Goal: Information Seeking & Learning: Find specific fact

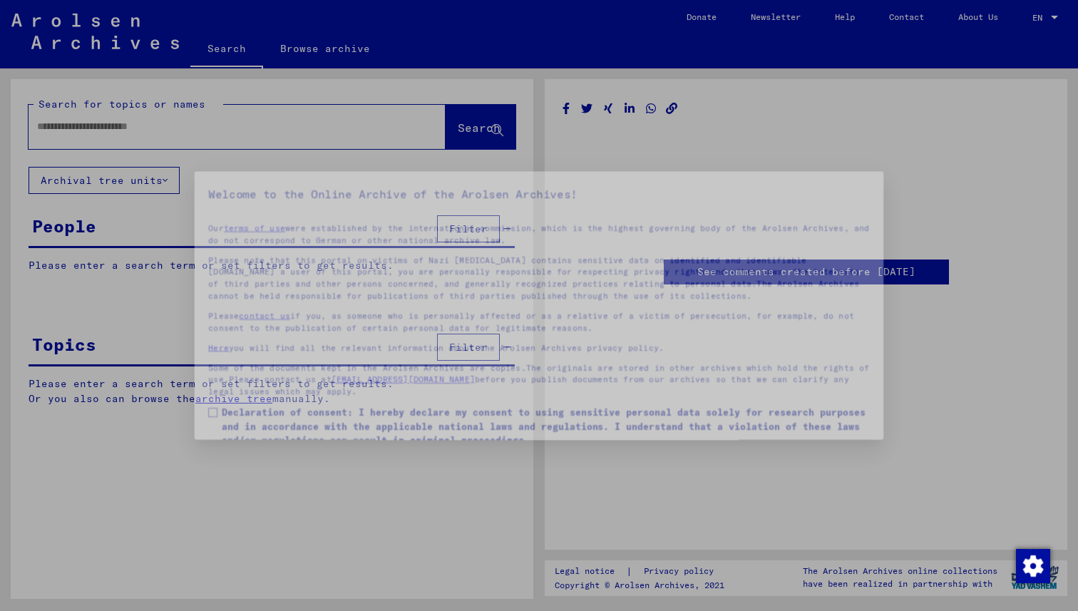
type input "*******"
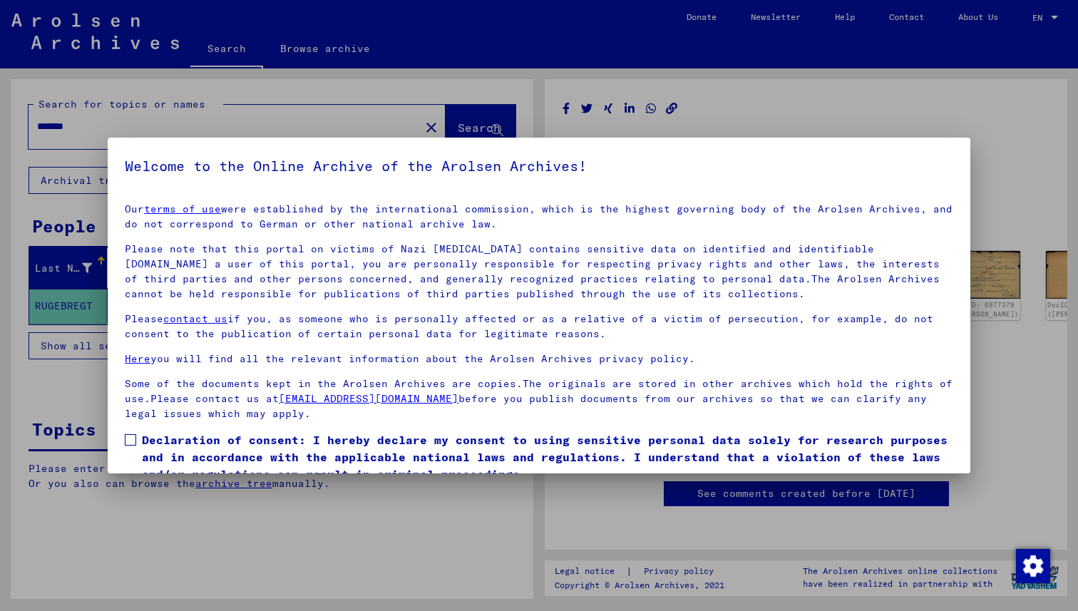
scroll to position [60, 0]
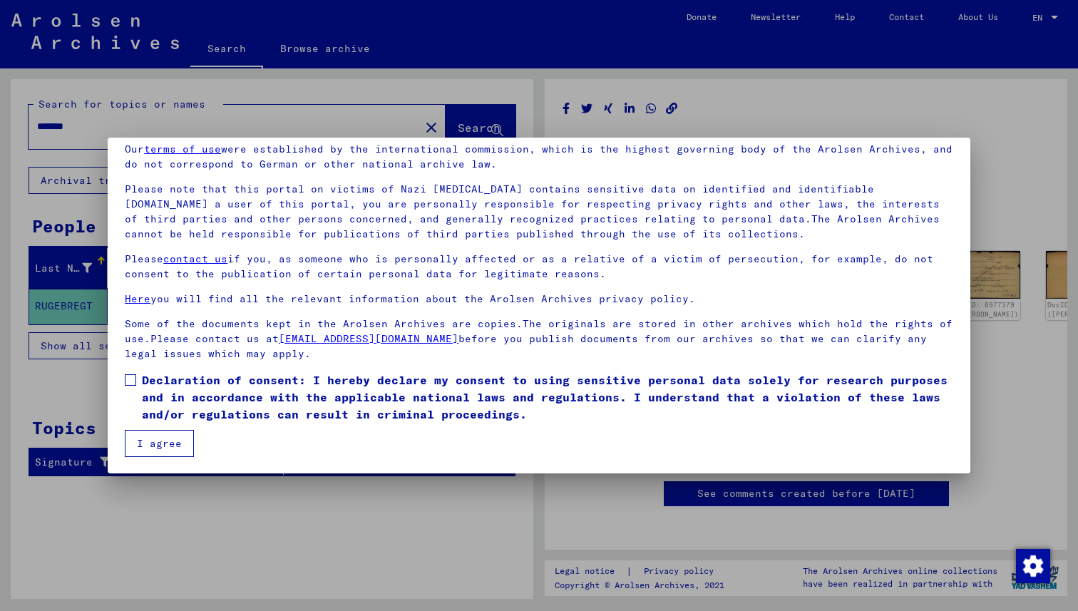
click at [129, 375] on span at bounding box center [130, 379] width 11 height 11
click at [148, 431] on button "I agree" at bounding box center [159, 443] width 69 height 27
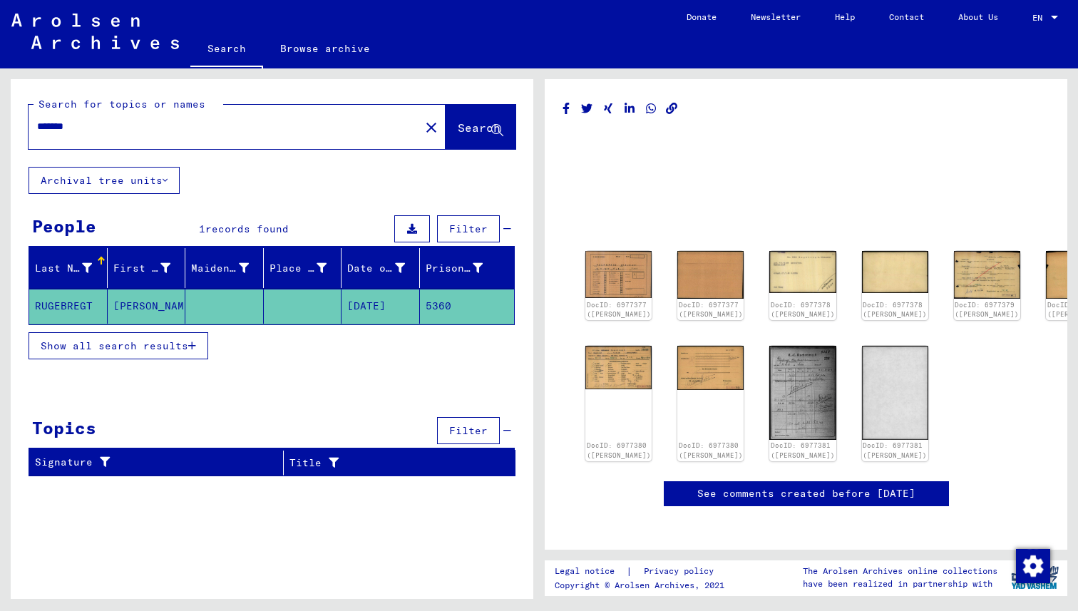
click at [152, 345] on span "Show all search results" at bounding box center [115, 345] width 148 height 13
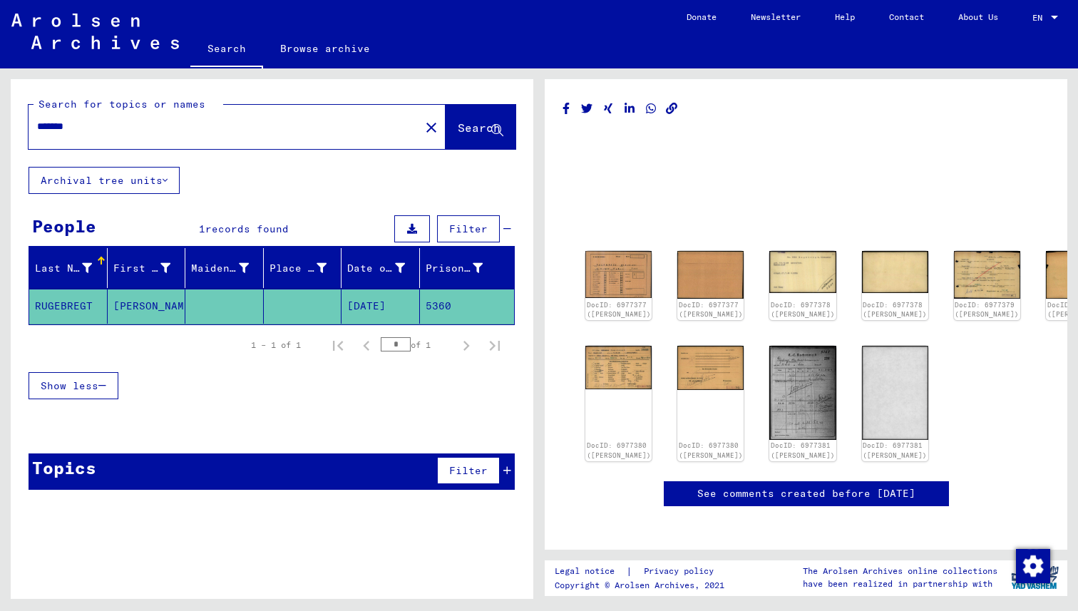
click at [443, 307] on mat-cell "5360" at bounding box center [467, 306] width 95 height 35
click at [617, 274] on img at bounding box center [619, 274] width 70 height 50
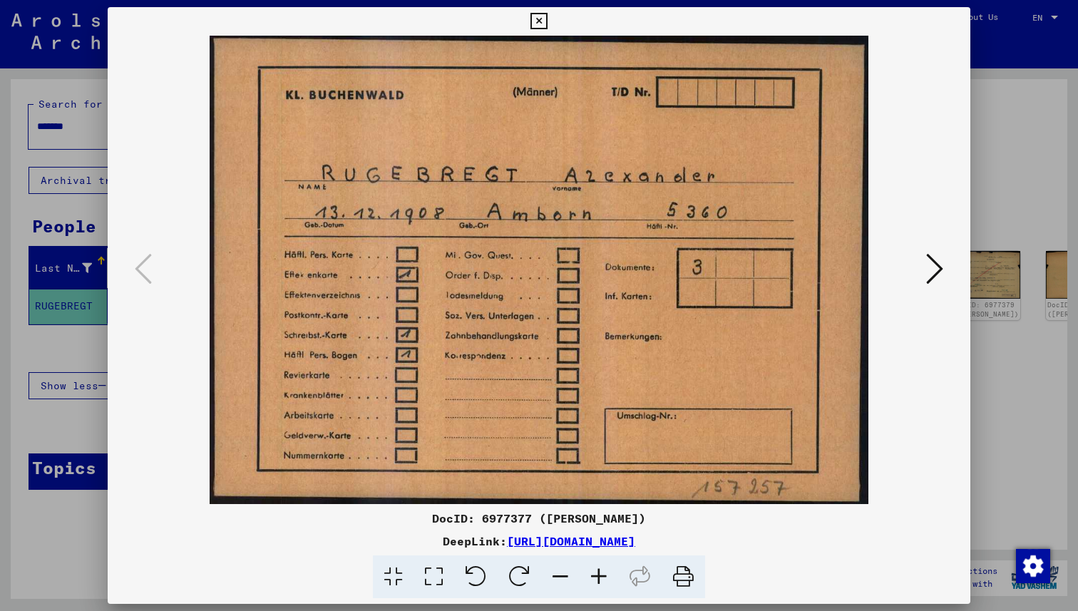
click at [1027, 382] on div at bounding box center [539, 305] width 1078 height 611
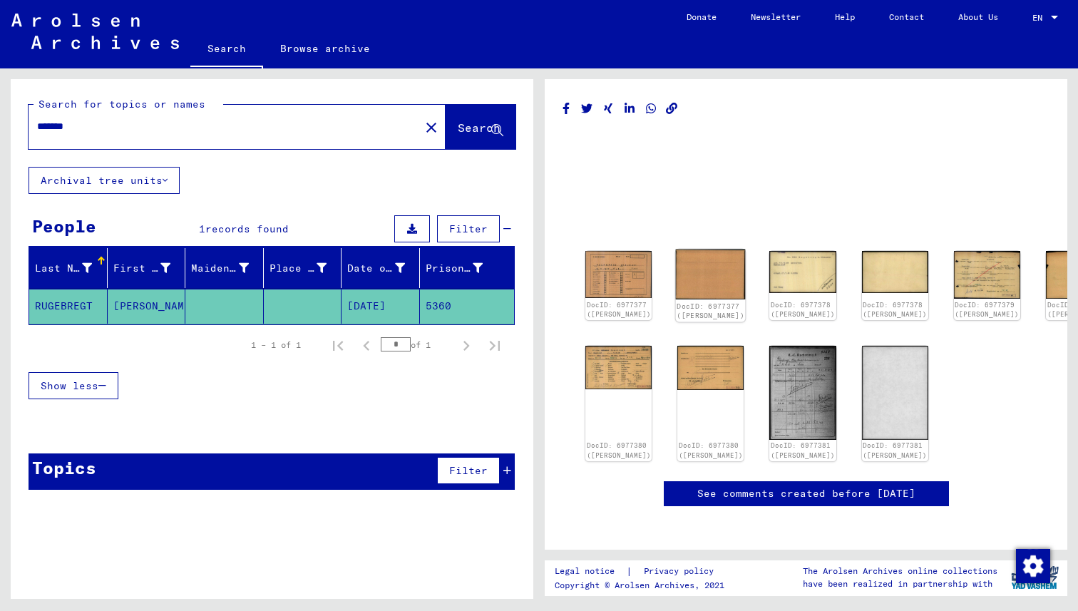
click at [678, 272] on img at bounding box center [711, 274] width 70 height 50
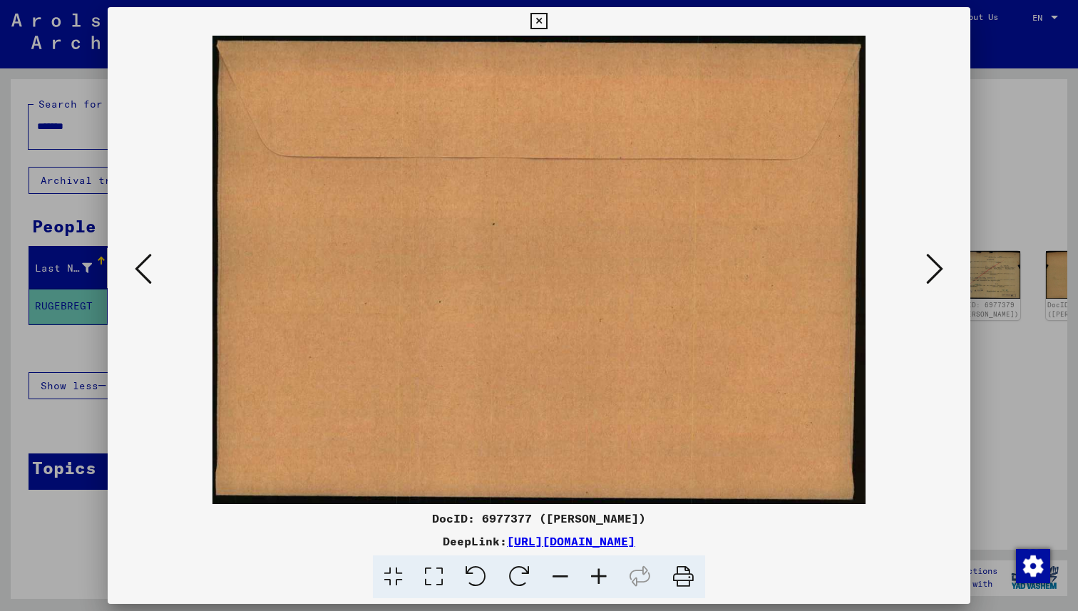
click at [1004, 352] on div at bounding box center [539, 305] width 1078 height 611
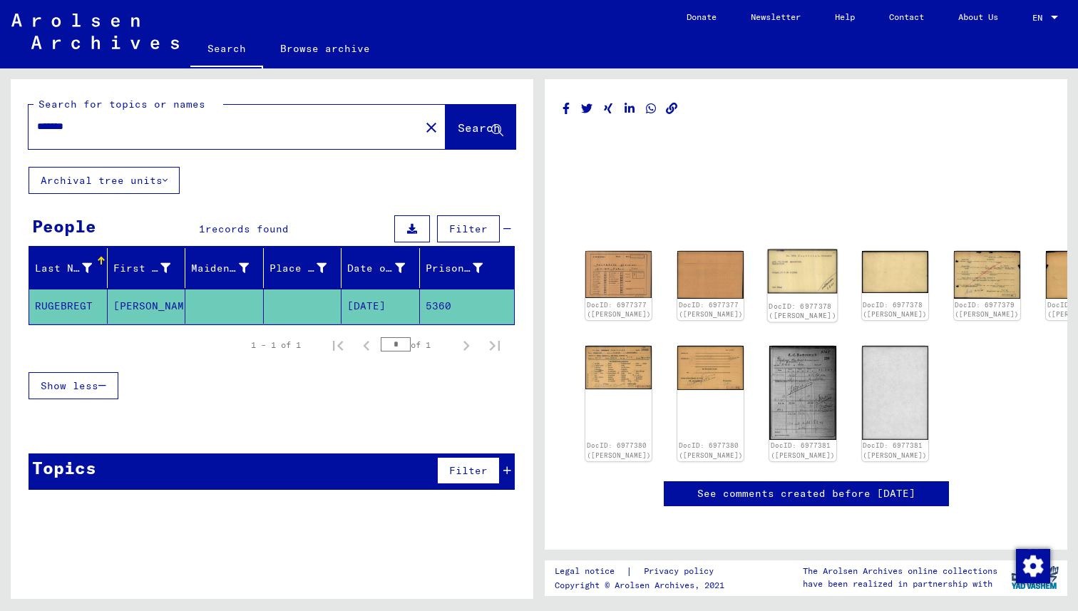
click at [771, 269] on img at bounding box center [803, 271] width 70 height 44
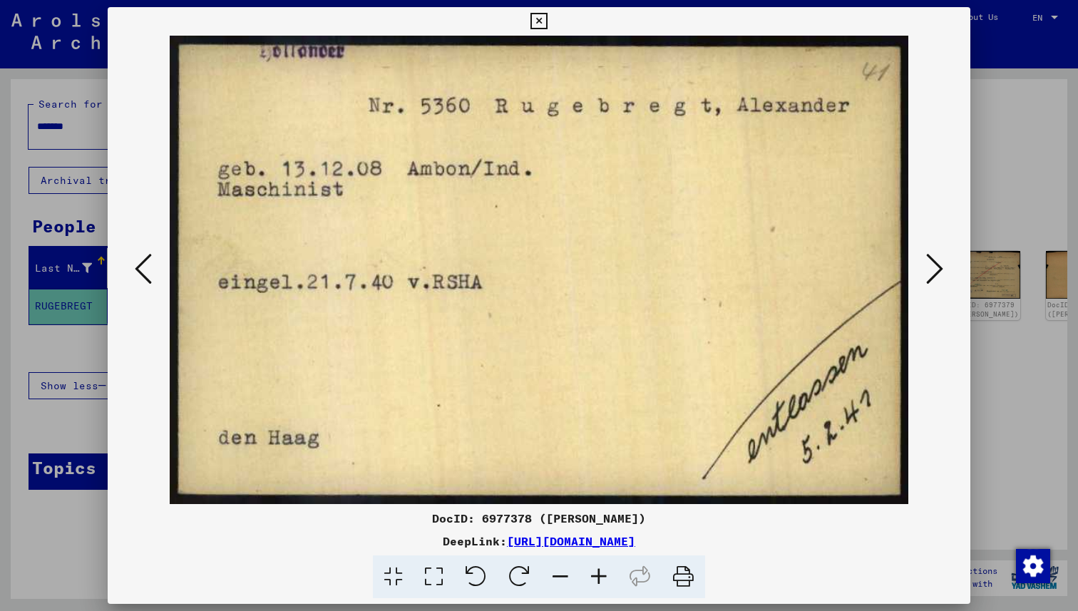
click at [1011, 361] on div at bounding box center [539, 305] width 1078 height 611
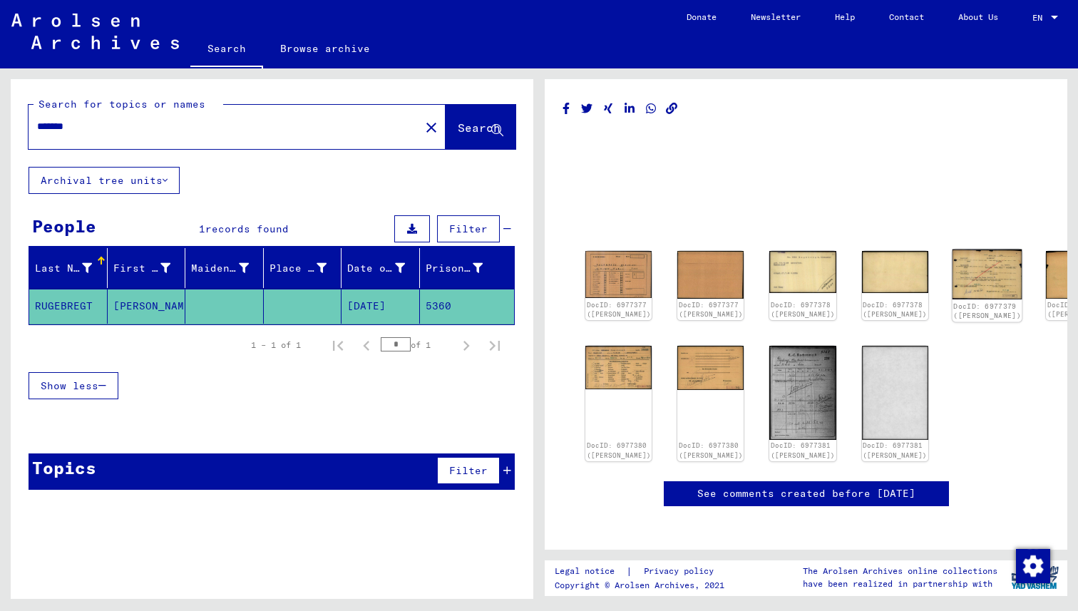
click at [952, 277] on img at bounding box center [987, 274] width 70 height 50
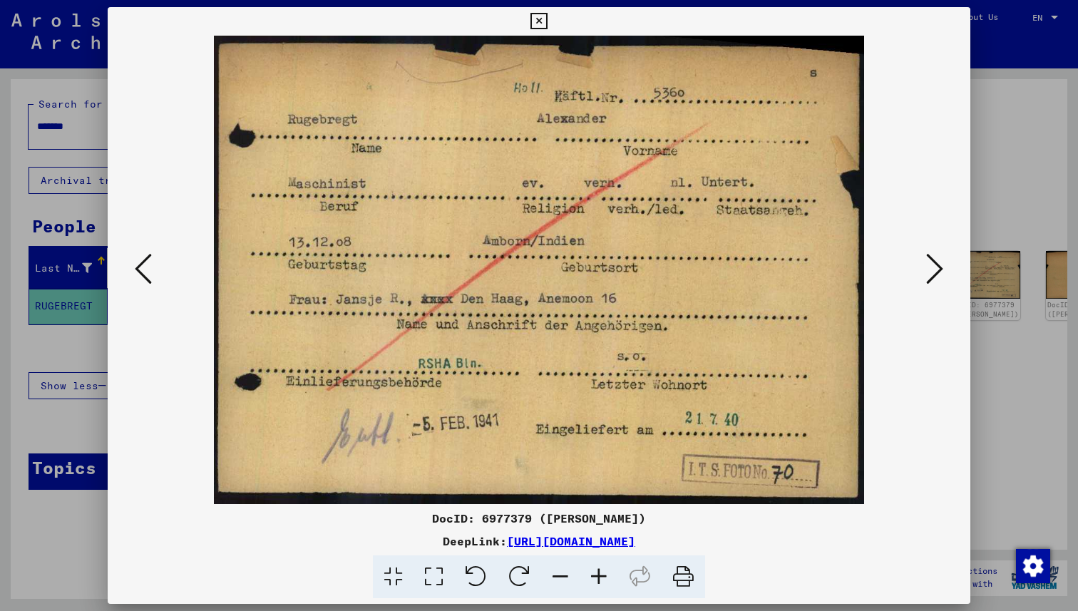
click at [1006, 359] on div at bounding box center [539, 305] width 1078 height 611
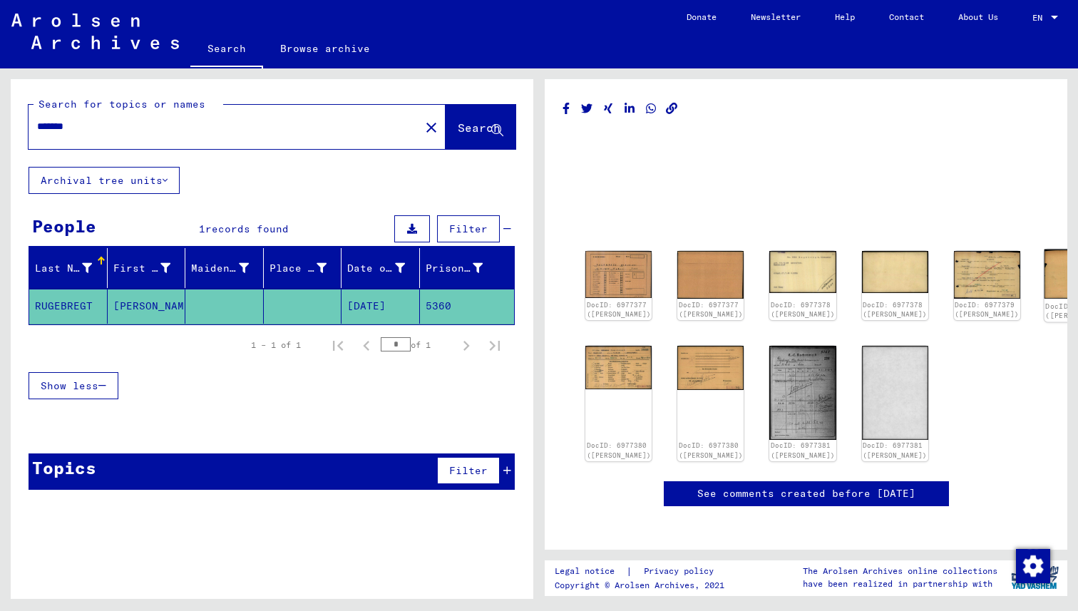
click at [1044, 271] on img at bounding box center [1079, 274] width 70 height 50
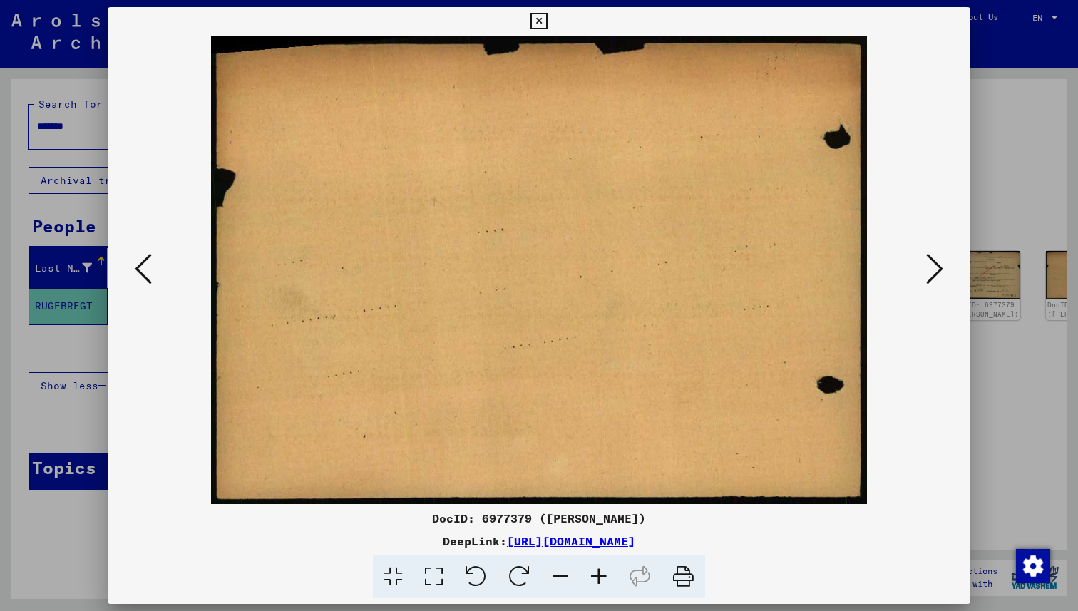
drag, startPoint x: 997, startPoint y: 392, endPoint x: 940, endPoint y: 403, distance: 57.5
click at [997, 392] on div at bounding box center [539, 305] width 1078 height 611
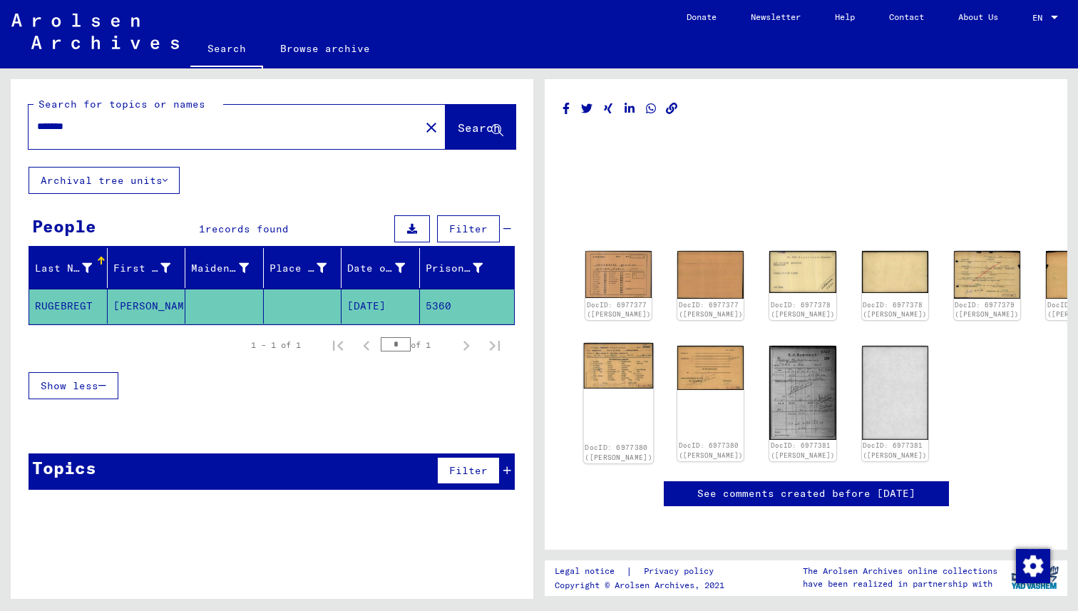
click at [607, 398] on div "DocID: 6977380 ([PERSON_NAME])" at bounding box center [619, 403] width 70 height 121
click at [604, 371] on img at bounding box center [619, 366] width 70 height 46
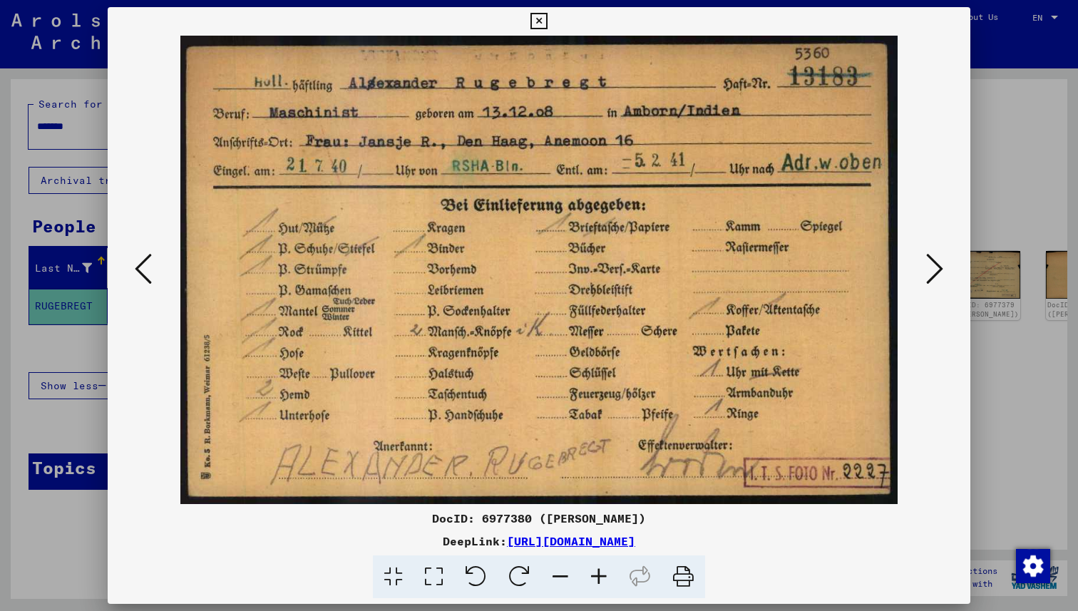
click at [1009, 416] on div at bounding box center [539, 305] width 1078 height 611
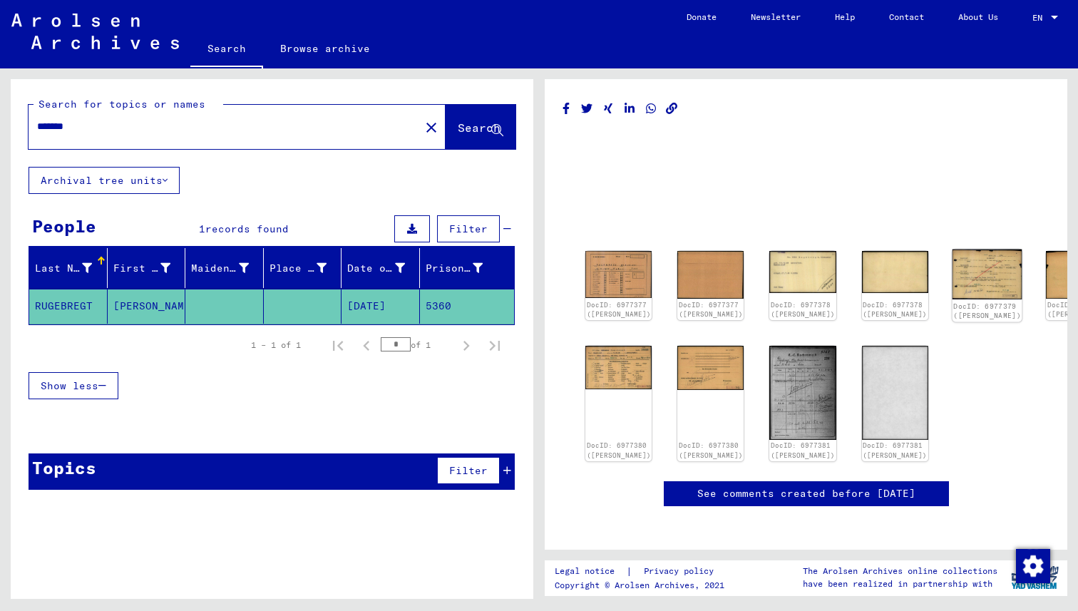
click at [952, 282] on img at bounding box center [987, 274] width 70 height 50
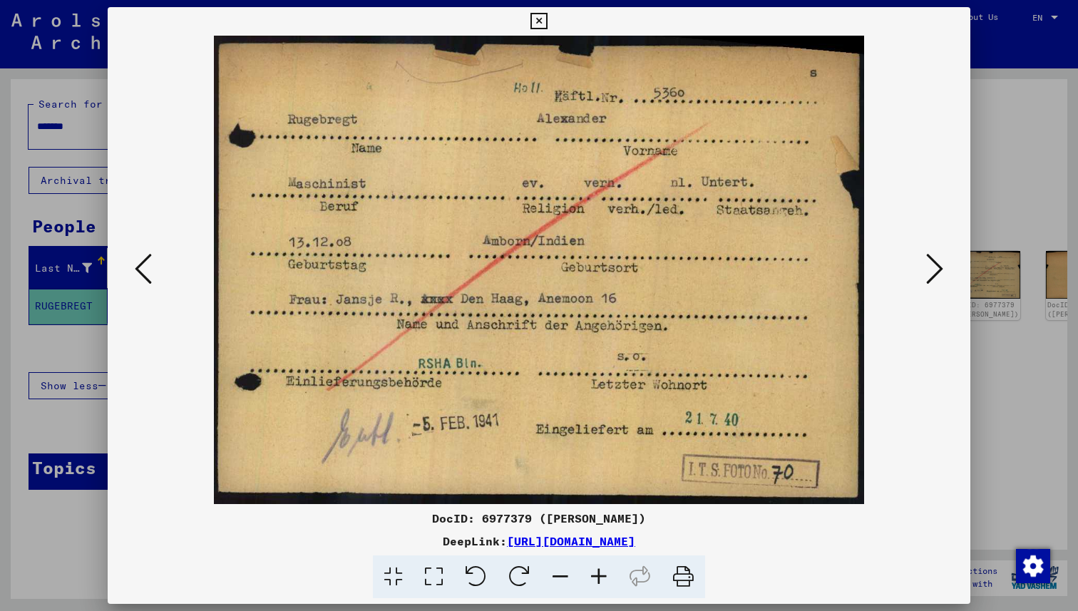
click at [957, 364] on div at bounding box center [539, 270] width 862 height 468
click at [1013, 267] on div at bounding box center [539, 305] width 1078 height 611
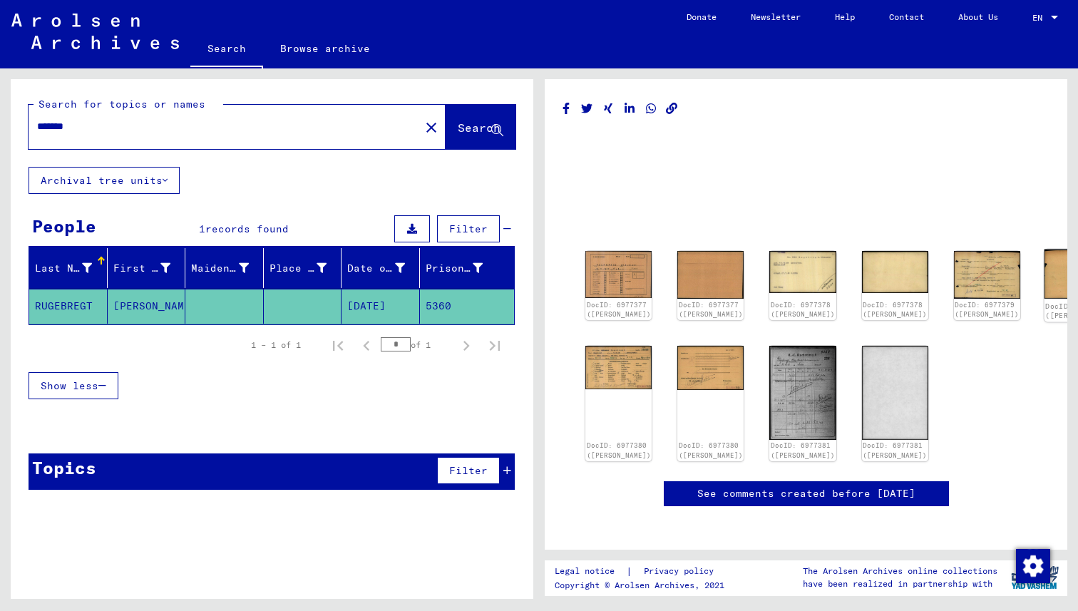
click at [1044, 271] on img at bounding box center [1079, 274] width 70 height 50
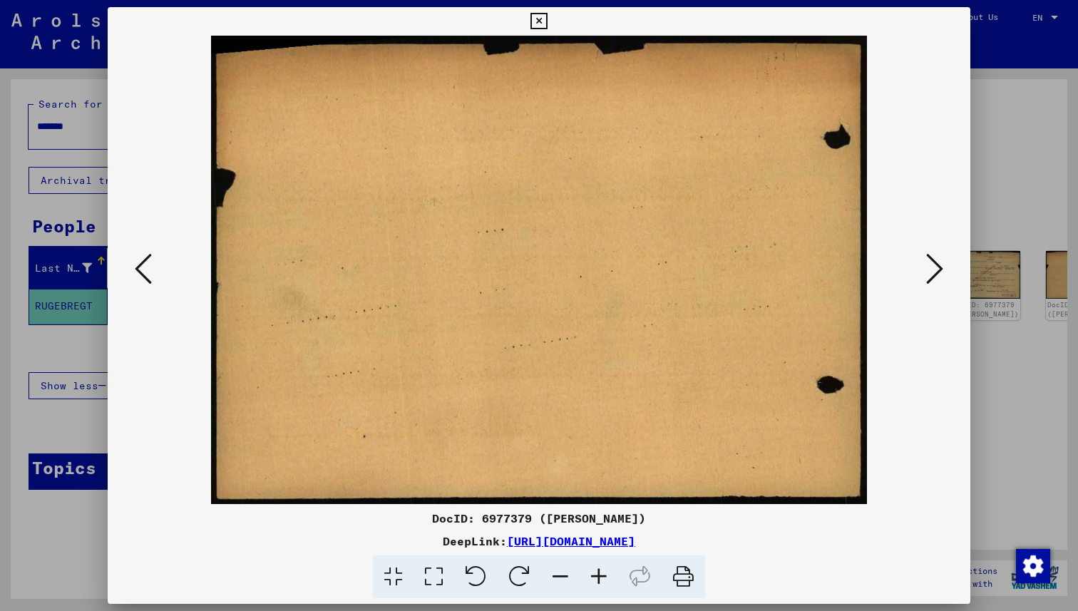
click at [1024, 362] on div at bounding box center [539, 305] width 1078 height 611
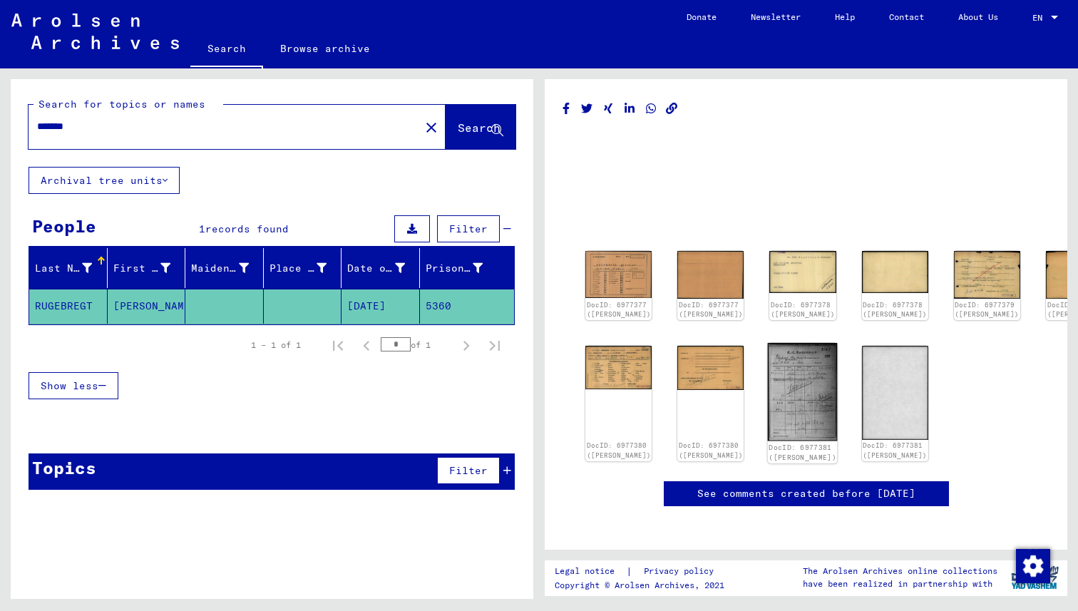
click at [768, 395] on img at bounding box center [803, 392] width 70 height 98
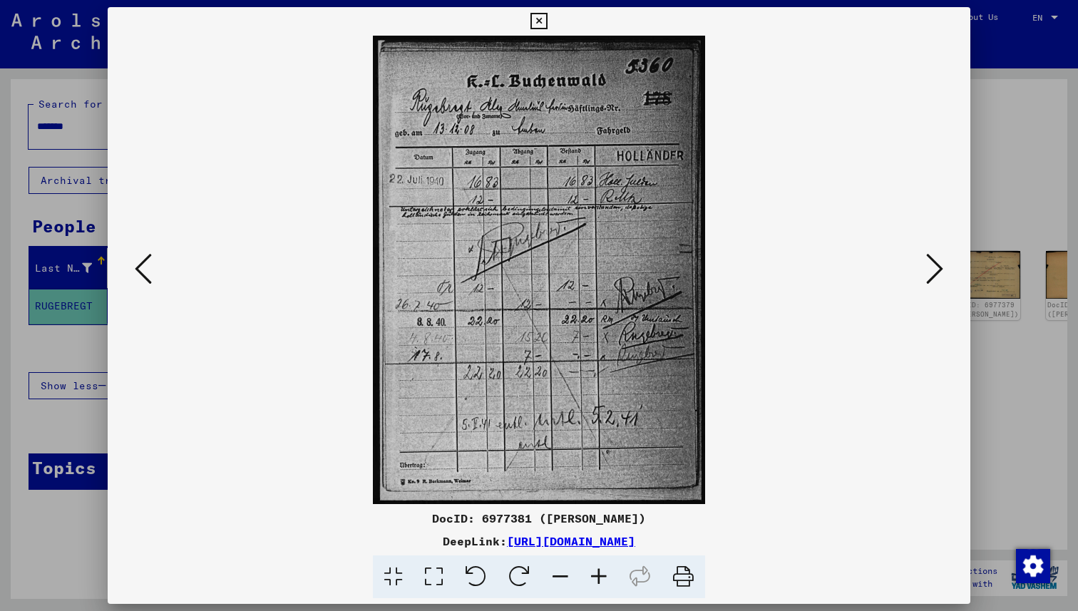
click at [993, 403] on div at bounding box center [539, 305] width 1078 height 611
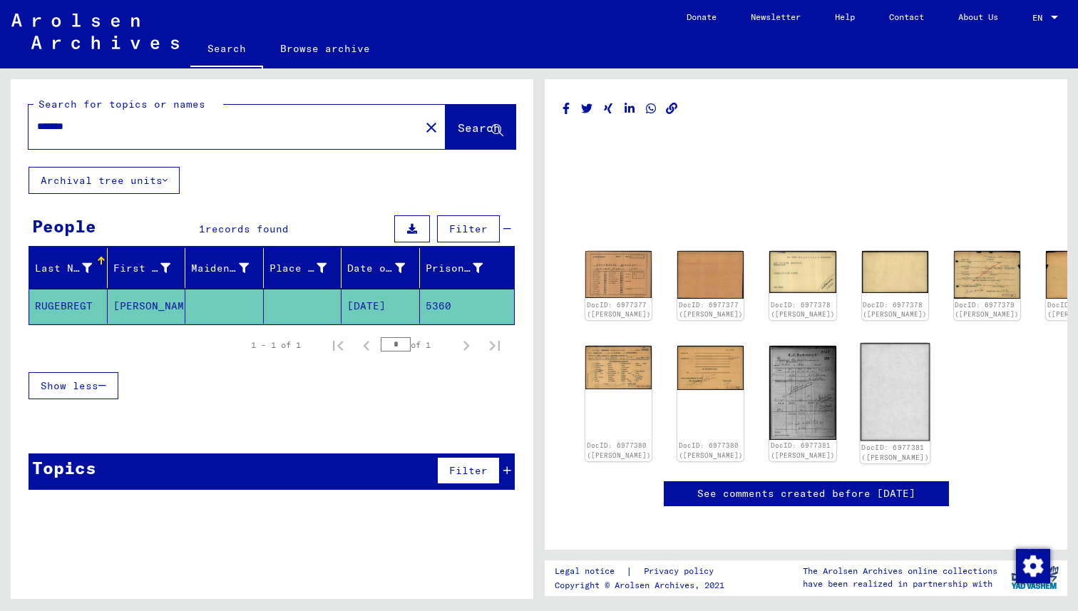
click at [860, 381] on img at bounding box center [895, 392] width 70 height 98
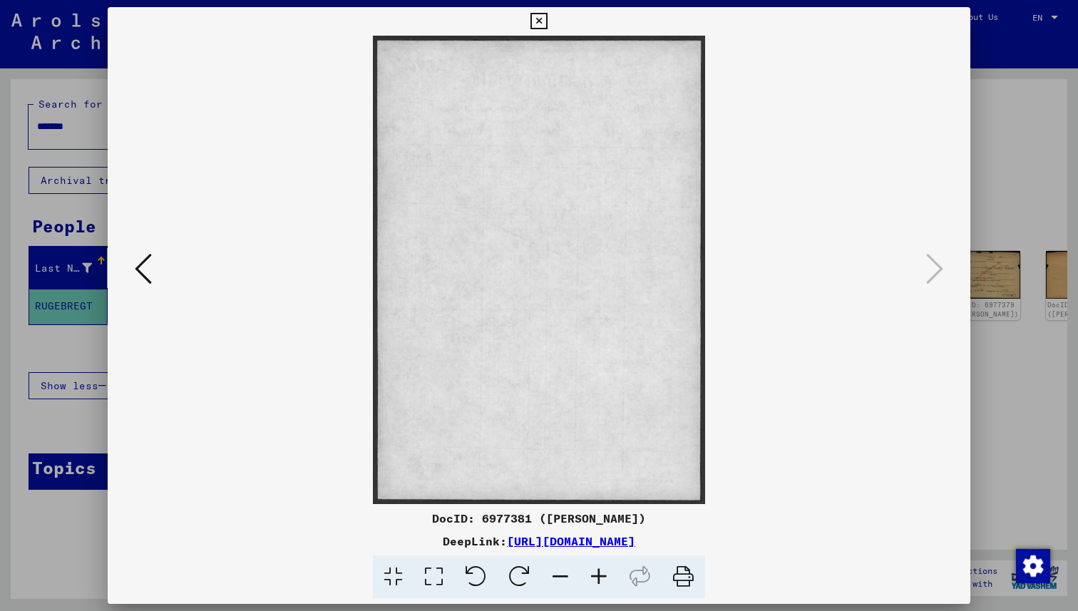
click at [1053, 398] on div at bounding box center [539, 305] width 1078 height 611
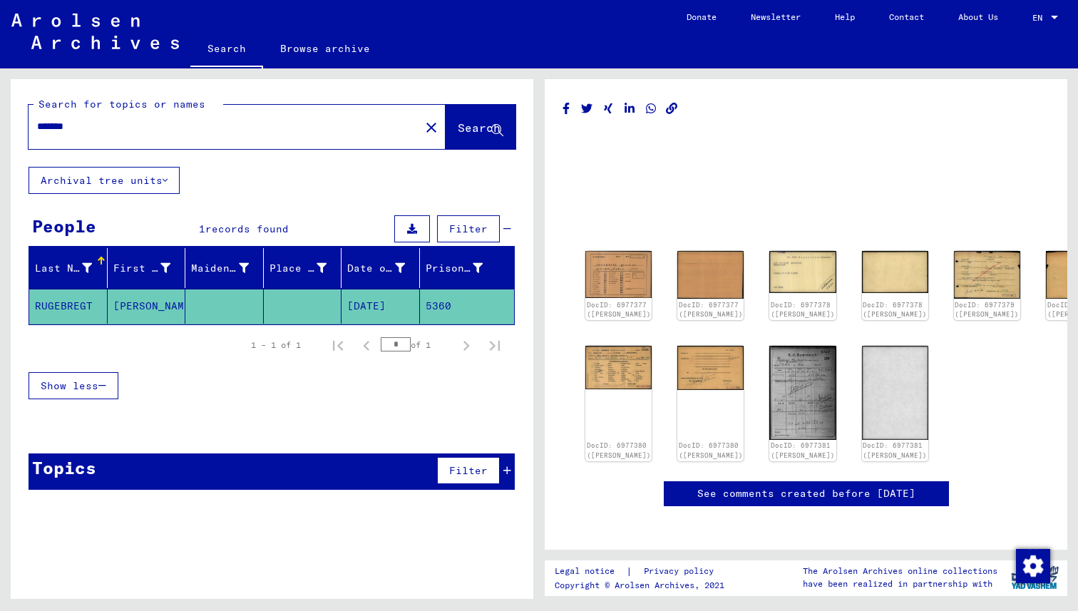
click at [811, 498] on link "See comments created before [DATE]" at bounding box center [806, 493] width 218 height 15
click at [381, 305] on mat-cell "[DATE]" at bounding box center [380, 306] width 78 height 35
click at [612, 276] on img at bounding box center [619, 274] width 70 height 50
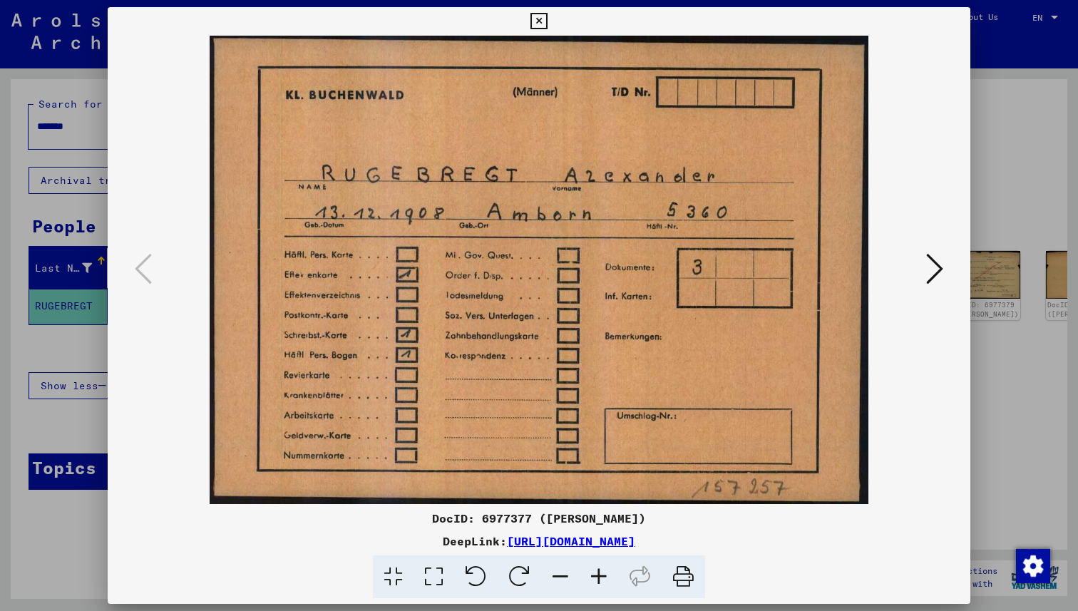
click at [1033, 342] on div at bounding box center [539, 305] width 1078 height 611
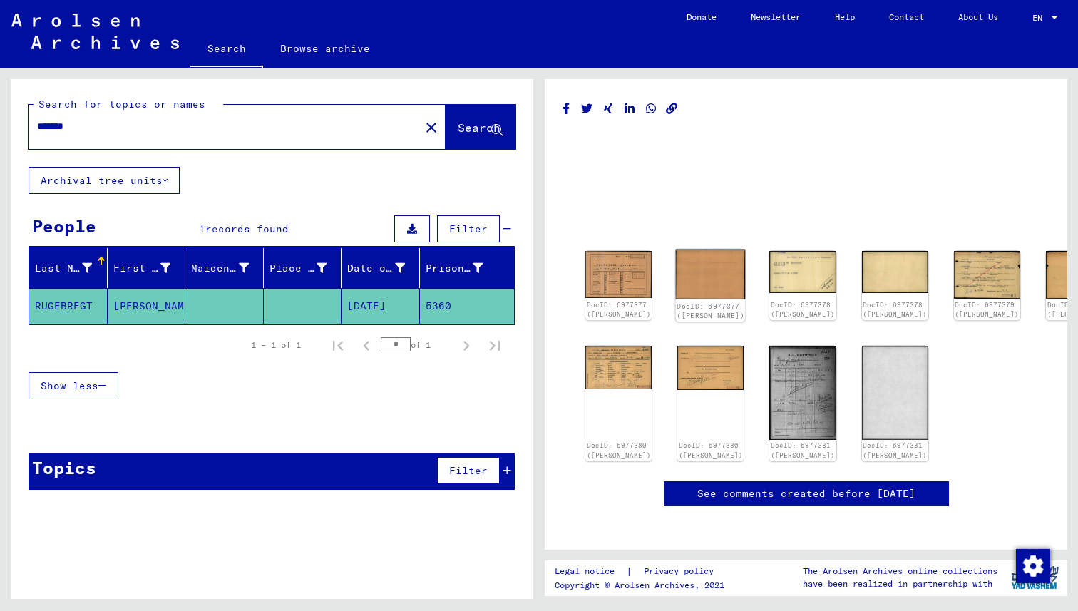
click at [704, 278] on img at bounding box center [711, 274] width 70 height 50
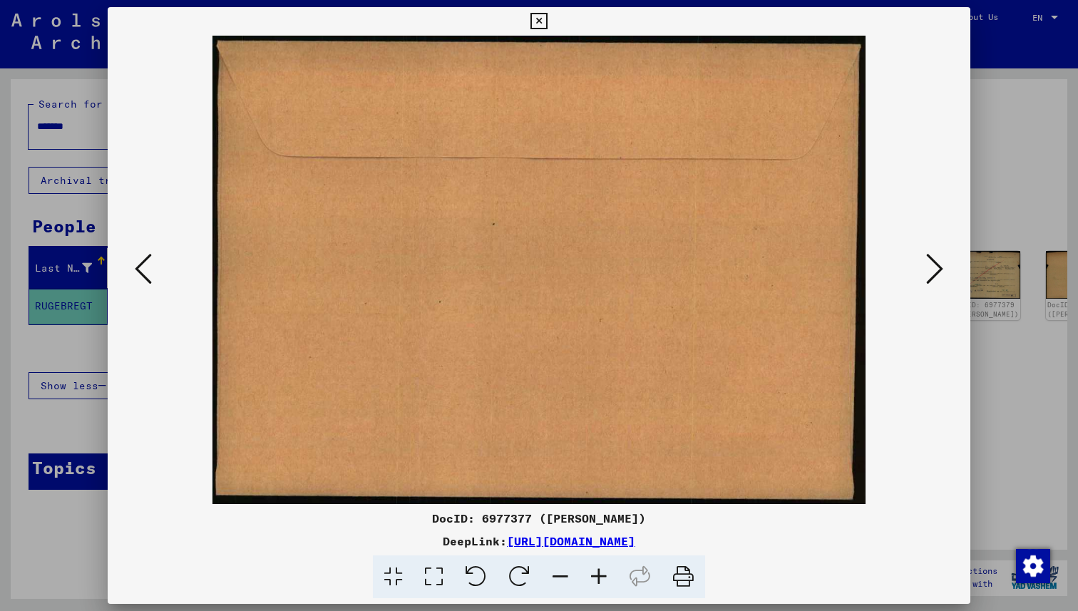
click at [1077, 406] on div at bounding box center [539, 305] width 1078 height 611
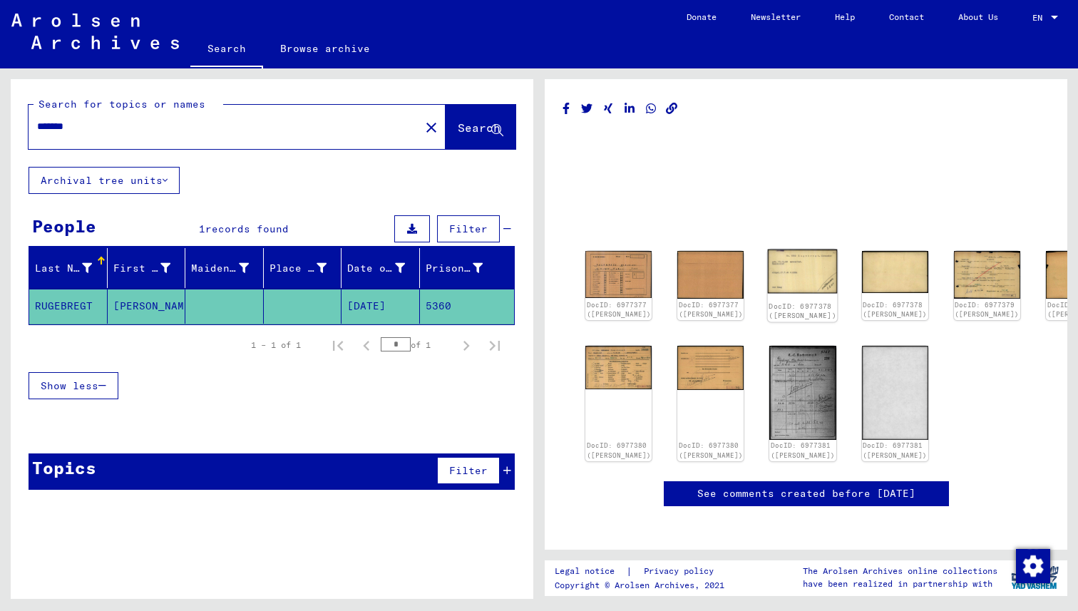
click at [771, 279] on img at bounding box center [803, 271] width 70 height 44
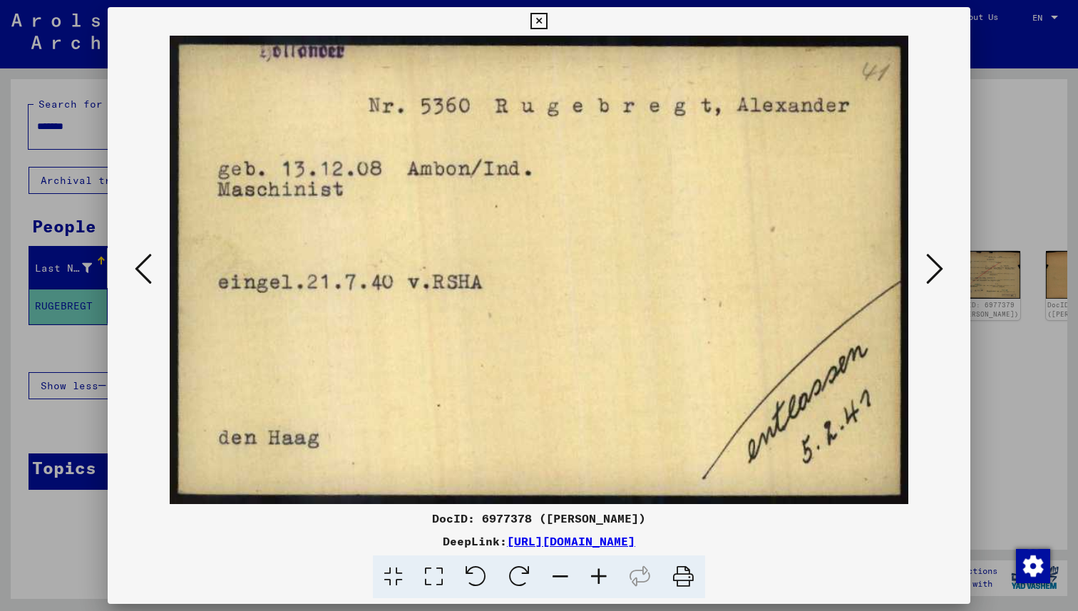
click at [1053, 393] on div at bounding box center [539, 305] width 1078 height 611
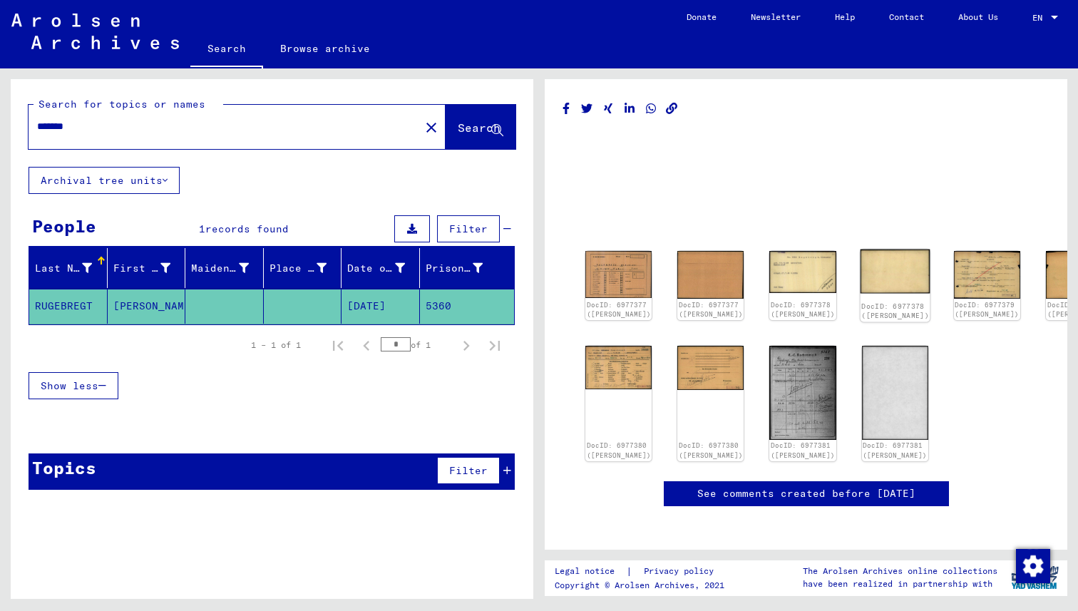
click at [860, 276] on img at bounding box center [895, 271] width 70 height 44
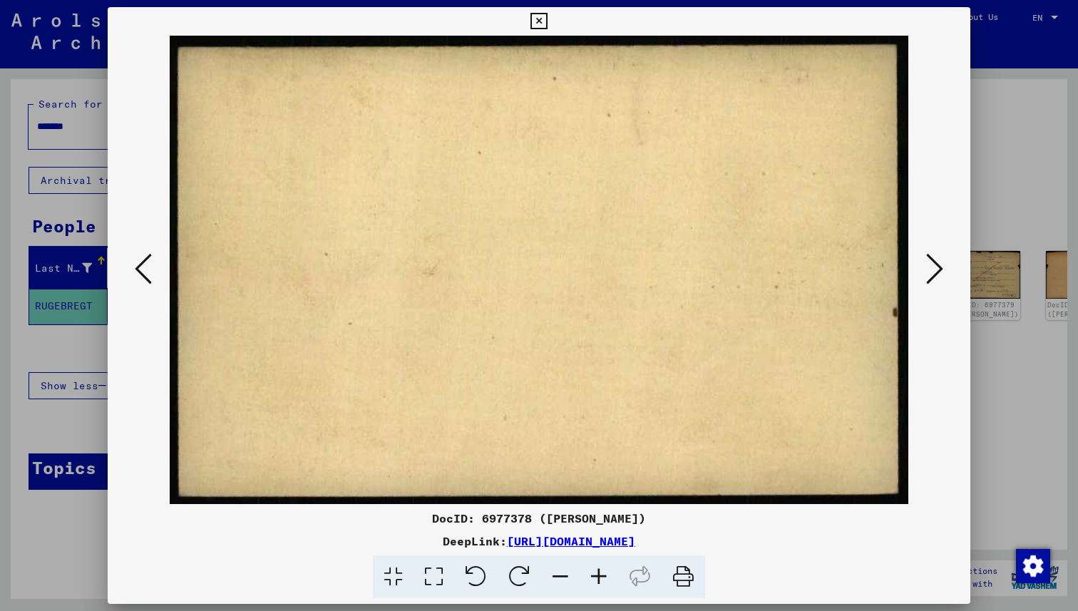
click at [1041, 369] on div at bounding box center [539, 305] width 1078 height 611
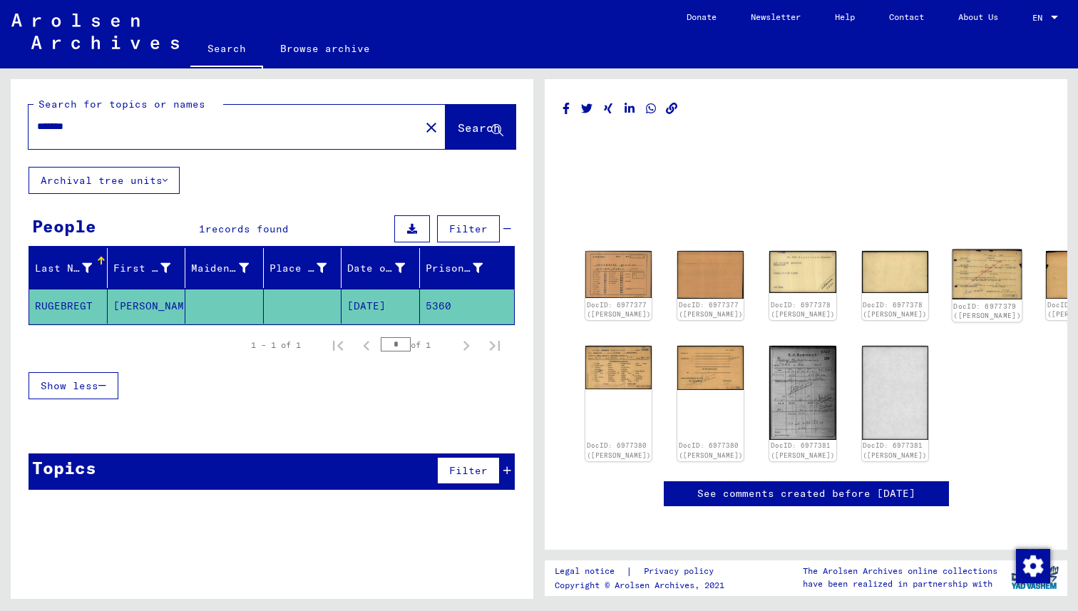
click at [952, 271] on img at bounding box center [987, 274] width 70 height 50
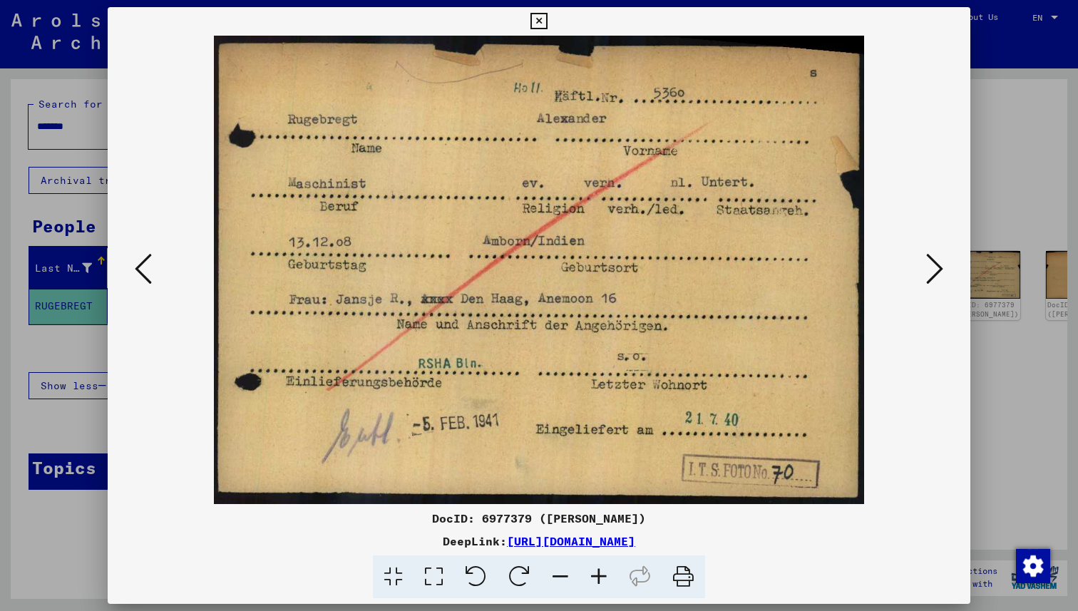
click at [939, 269] on icon at bounding box center [934, 269] width 17 height 34
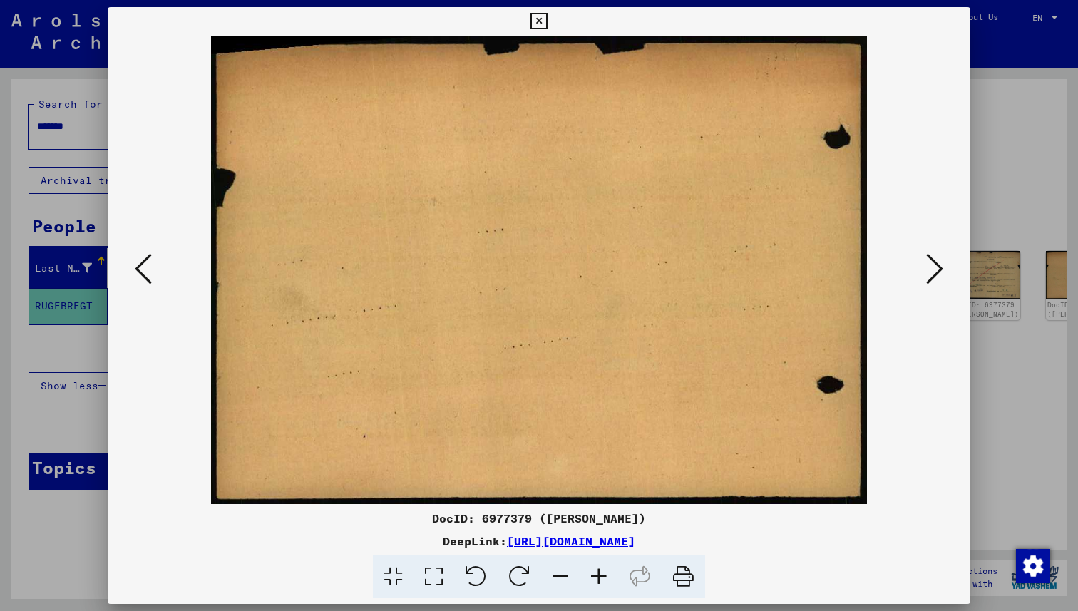
click at [939, 269] on icon at bounding box center [934, 269] width 17 height 34
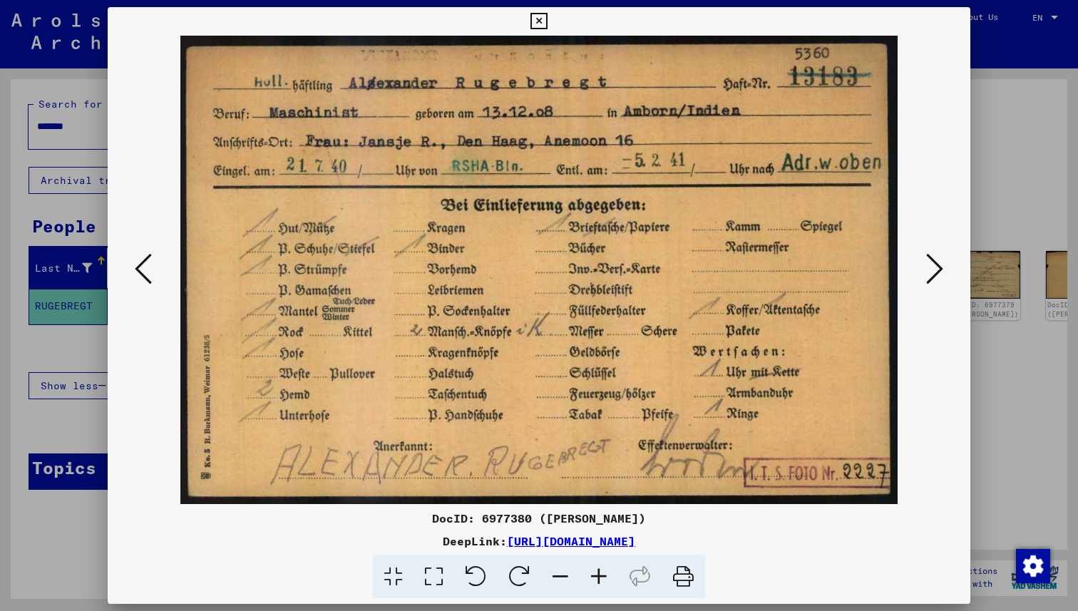
click at [942, 268] on icon at bounding box center [934, 269] width 17 height 34
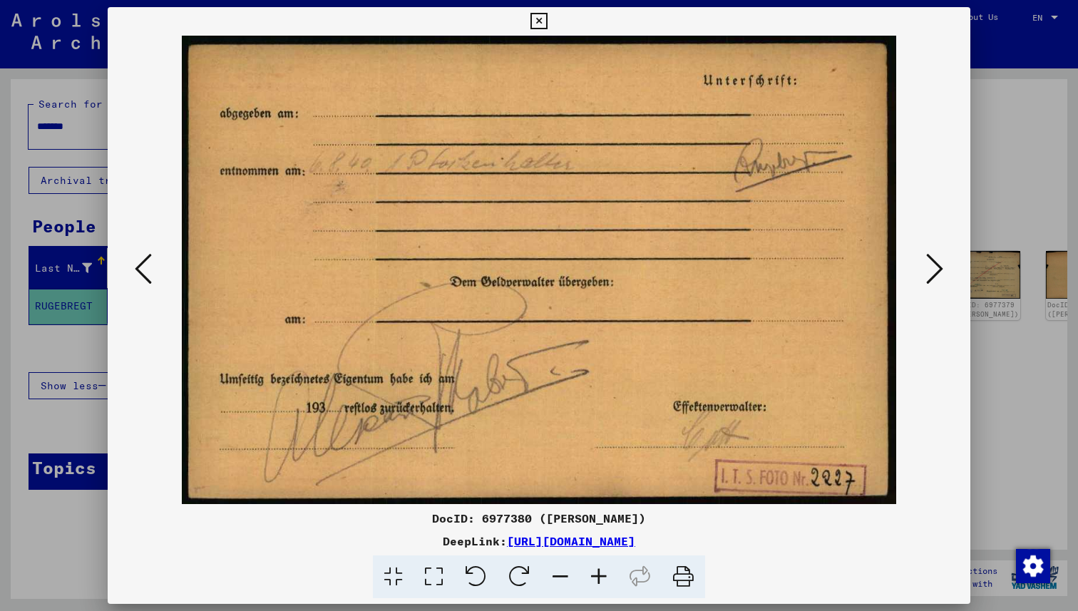
click at [935, 269] on icon at bounding box center [934, 269] width 17 height 34
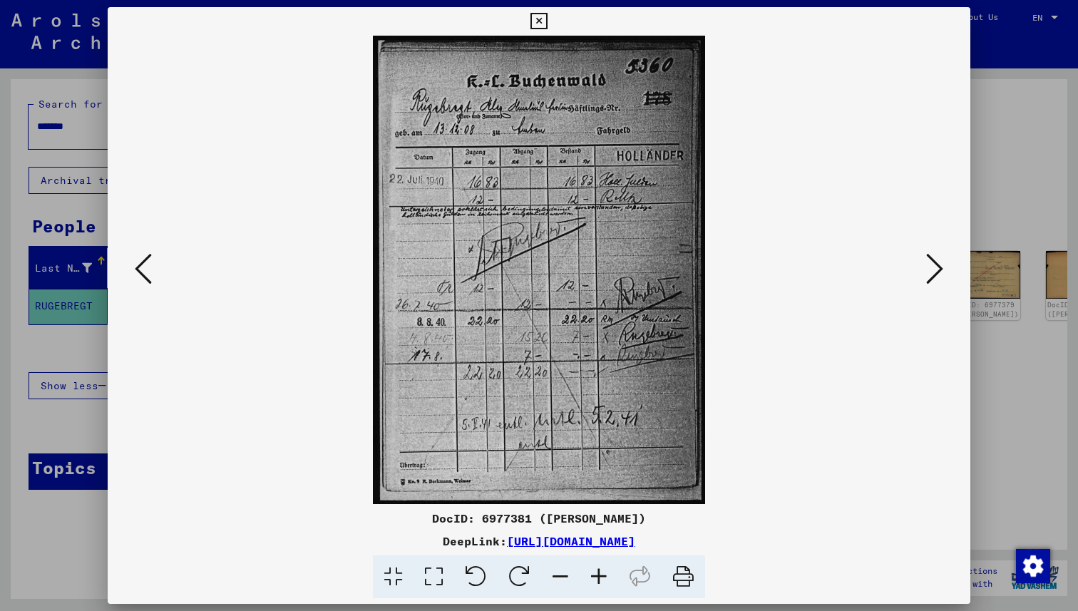
click at [935, 269] on icon at bounding box center [934, 269] width 17 height 34
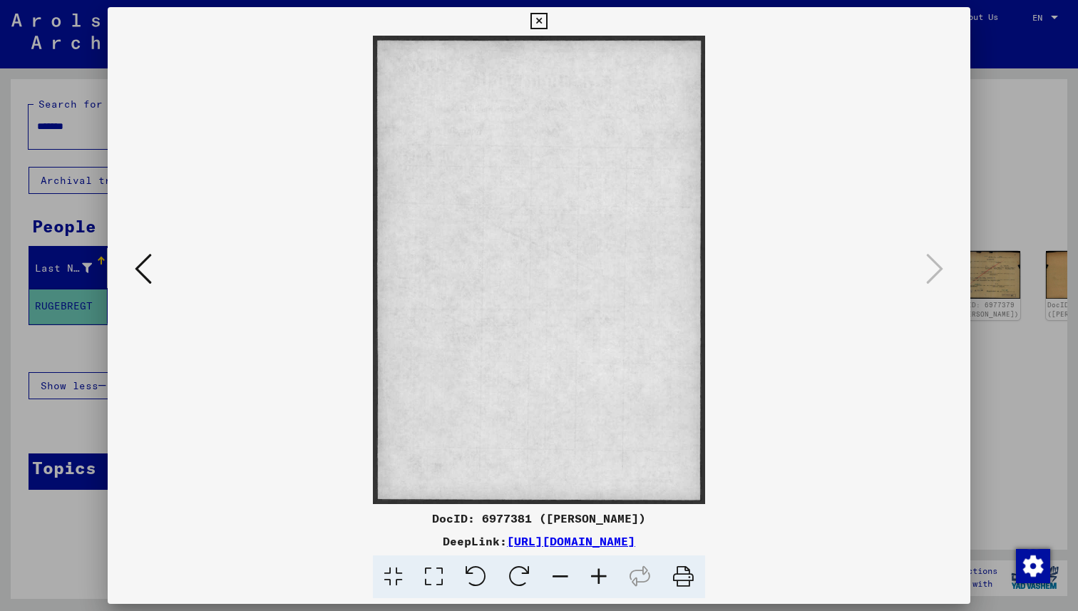
click at [1077, 242] on div at bounding box center [539, 305] width 1078 height 611
